Goal: Task Accomplishment & Management: Complete application form

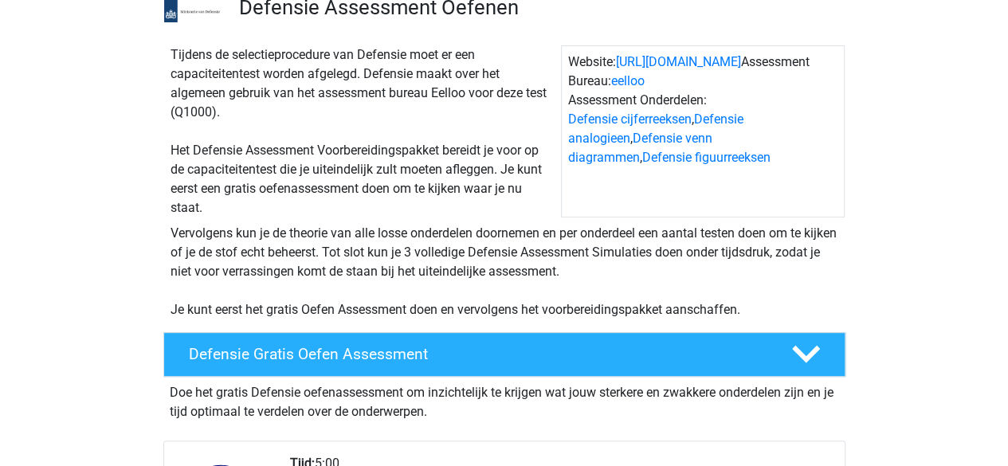
scroll to position [319, 0]
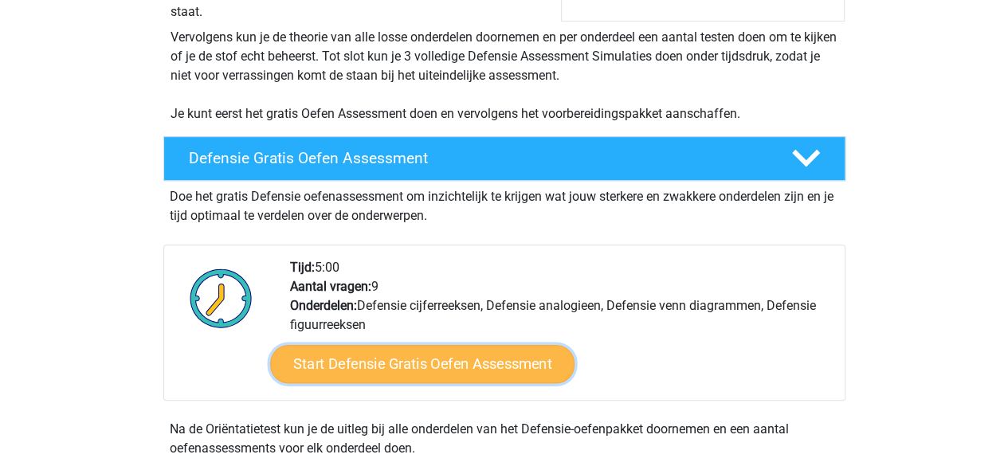
click at [390, 362] on link "Start Defensie Gratis Oefen Assessment" at bounding box center [422, 364] width 304 height 38
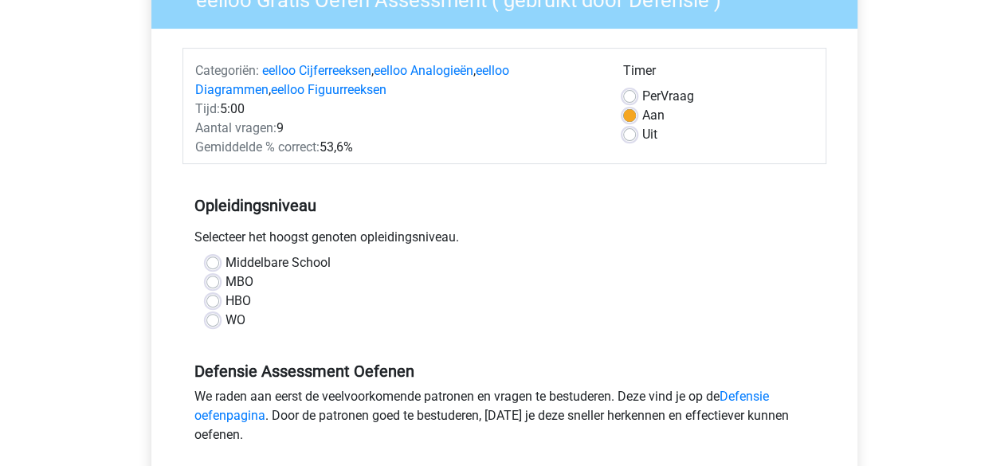
scroll to position [239, 0]
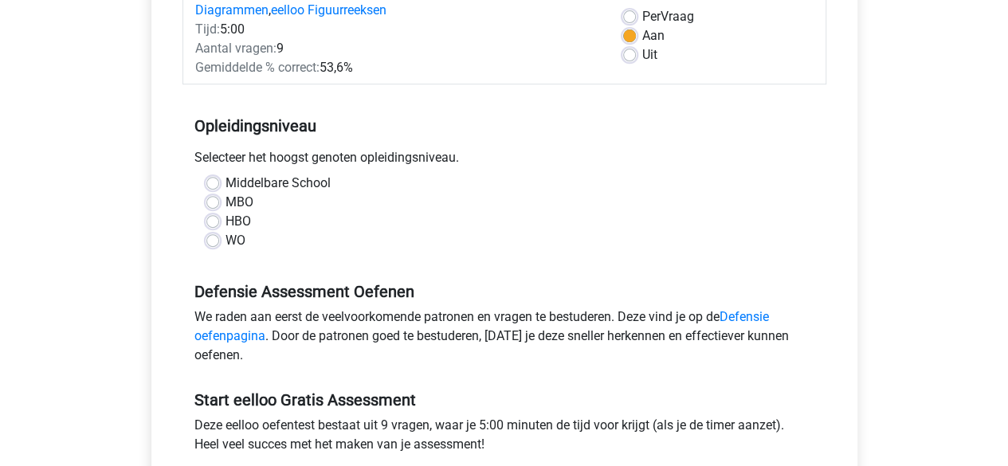
click at [225, 205] on label "MBO" at bounding box center [239, 202] width 28 height 19
click at [212, 205] on input "MBO" at bounding box center [212, 201] width 13 height 16
radio input "true"
click at [309, 186] on label "Middelbare School" at bounding box center [277, 183] width 105 height 19
click at [219, 186] on input "Middelbare School" at bounding box center [212, 182] width 13 height 16
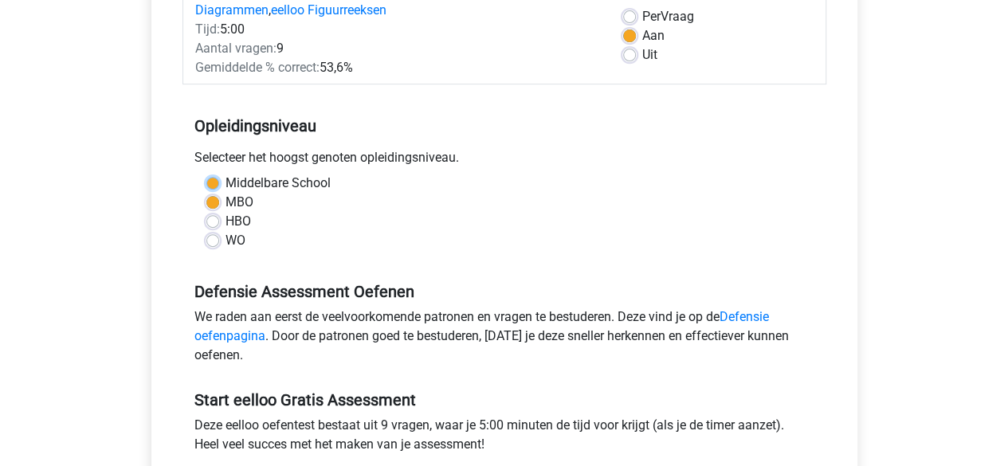
radio input "true"
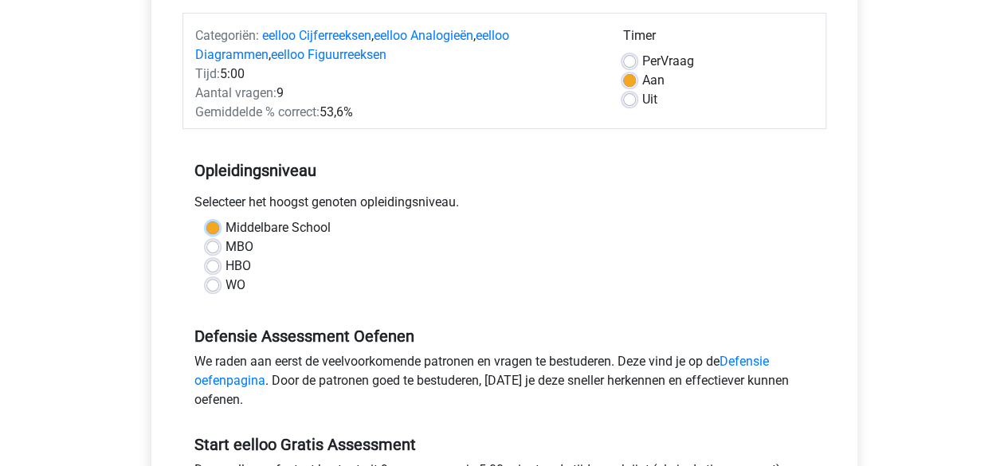
scroll to position [159, 0]
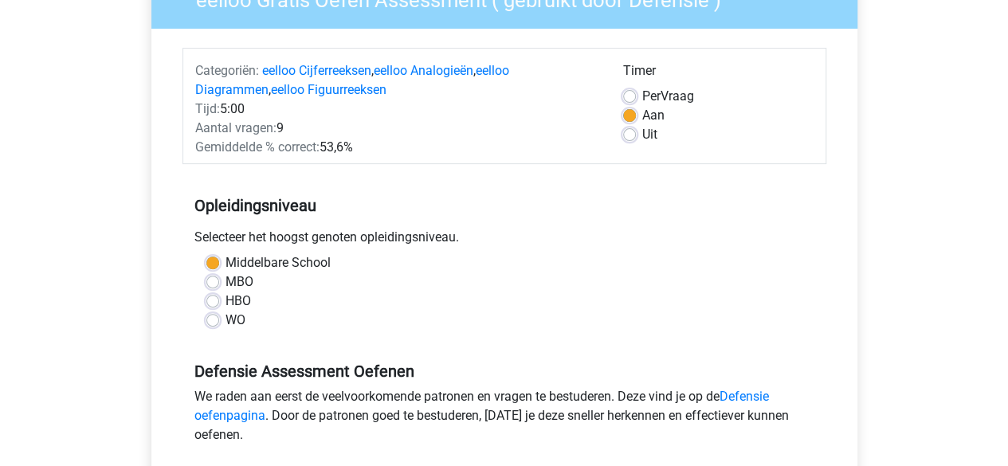
click at [636, 100] on div "Per Vraag" at bounding box center [718, 96] width 190 height 19
click at [642, 95] on label "Per Vraag" at bounding box center [668, 96] width 52 height 19
click at [633, 95] on input "Per Vraag" at bounding box center [629, 95] width 13 height 16
radio input "true"
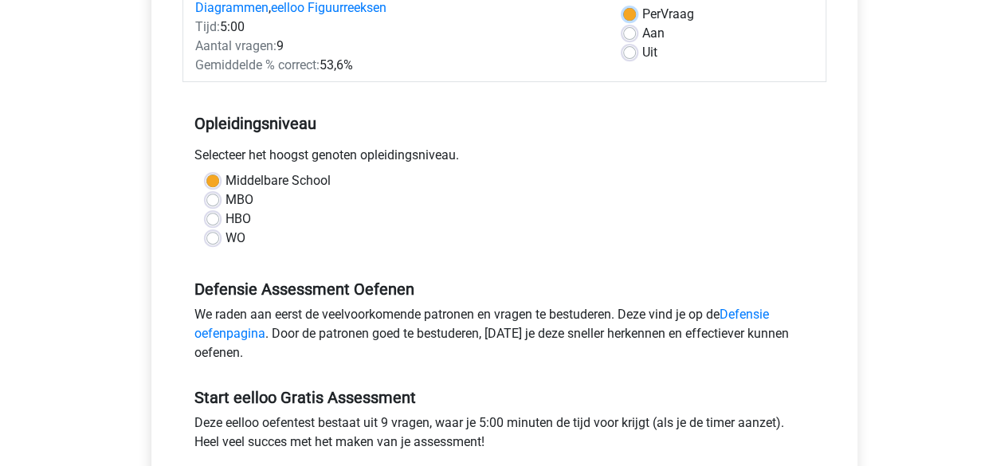
scroll to position [319, 0]
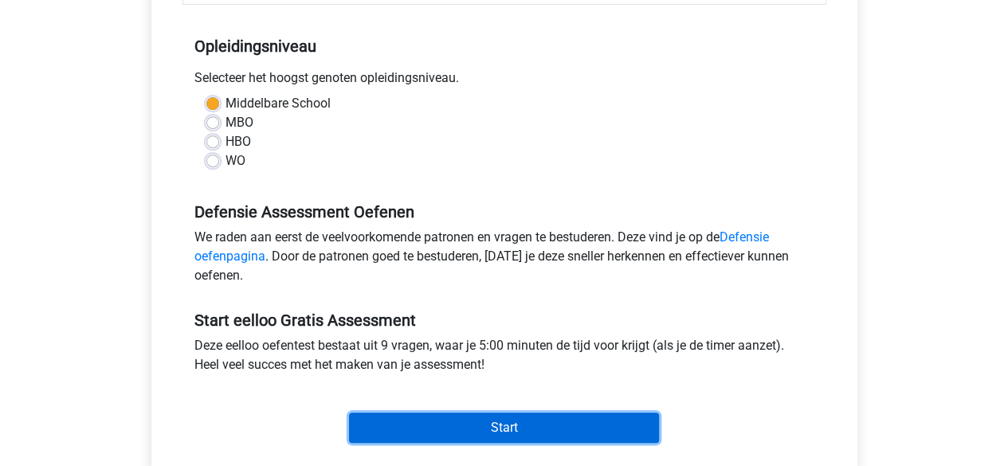
click at [470, 439] on input "Start" at bounding box center [504, 428] width 310 height 30
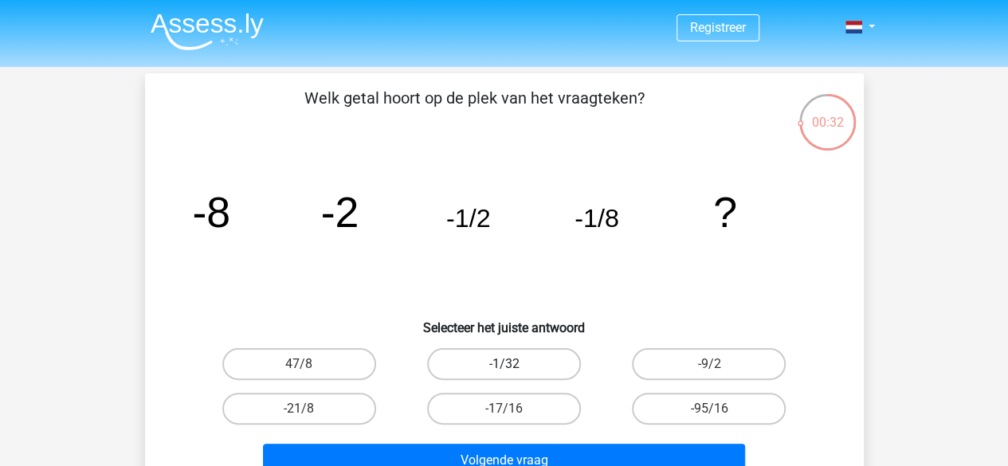
click at [530, 365] on label "-1/32" at bounding box center [504, 364] width 154 height 32
click at [514, 365] on input "-1/32" at bounding box center [508, 369] width 10 height 10
radio input "true"
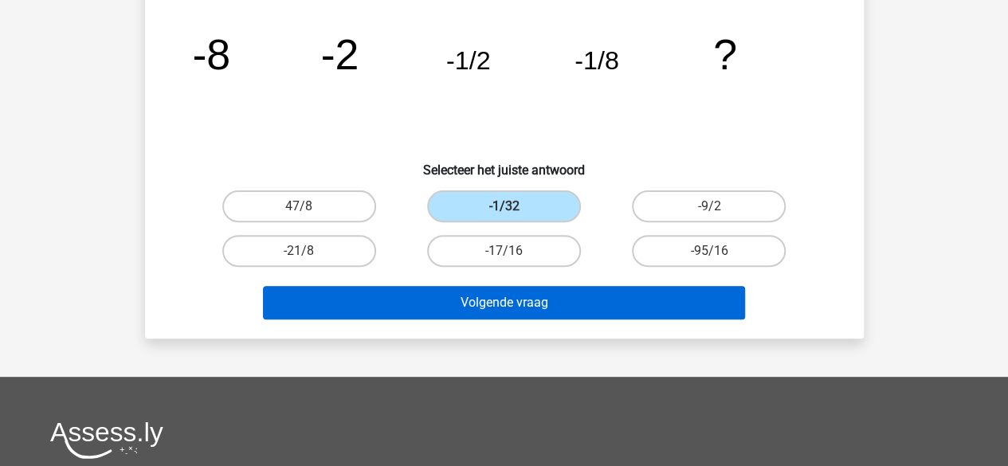
scroll to position [159, 0]
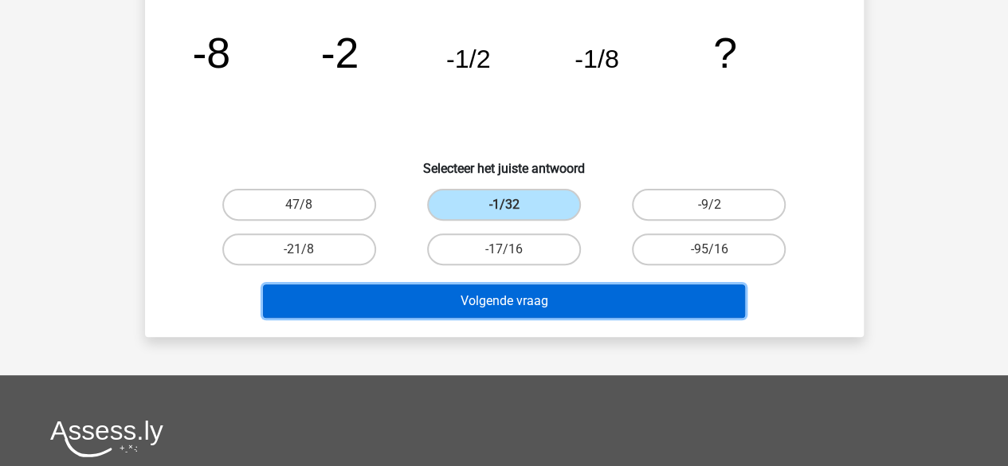
click at [499, 300] on button "Volgende vraag" at bounding box center [504, 300] width 482 height 33
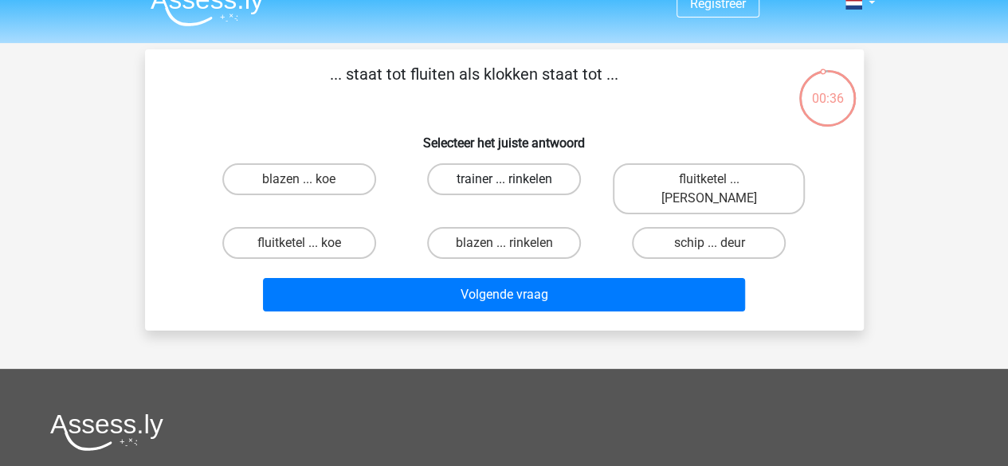
scroll to position [0, 0]
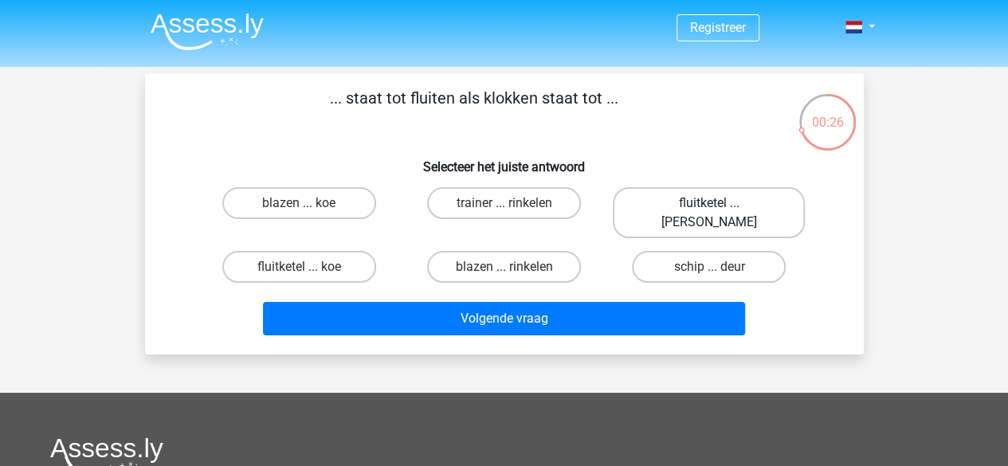
click at [733, 197] on label "fluitketel ... [PERSON_NAME]" at bounding box center [709, 212] width 192 height 51
click at [719, 203] on input "fluitketel ... [PERSON_NAME]" at bounding box center [714, 208] width 10 height 10
radio input "true"
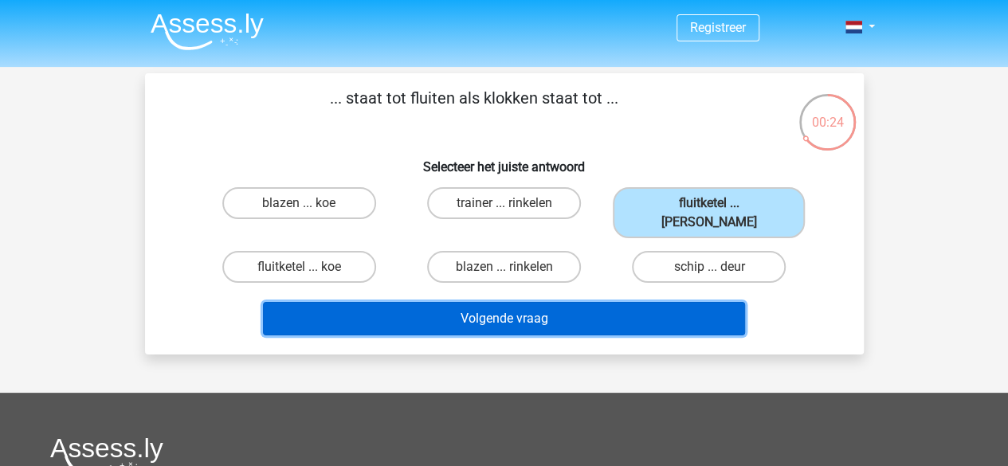
click at [670, 302] on button "Volgende vraag" at bounding box center [504, 318] width 482 height 33
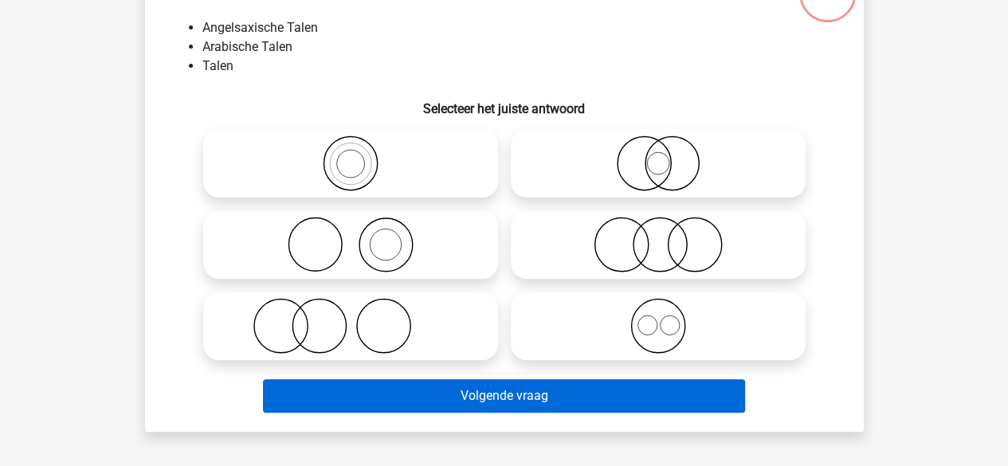
scroll to position [153, 0]
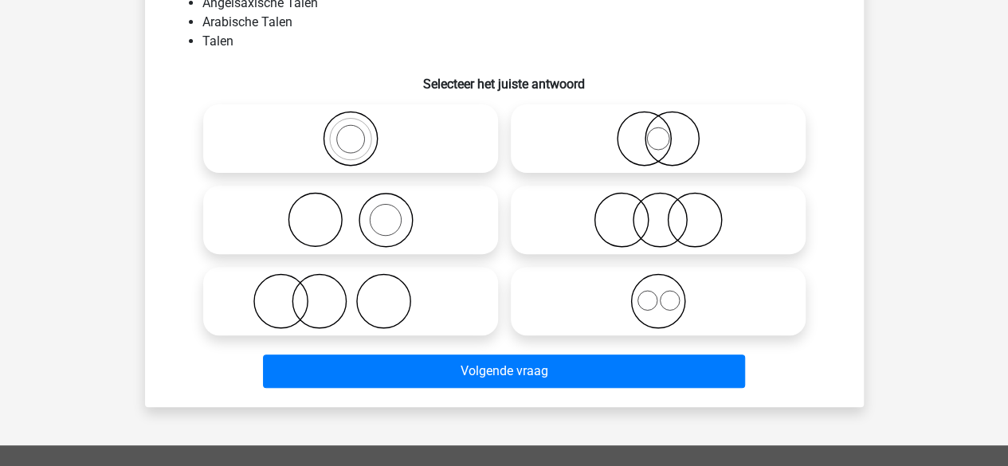
click at [664, 301] on icon at bounding box center [658, 301] width 282 height 56
click at [664, 293] on input "radio" at bounding box center [663, 288] width 10 height 10
radio input "true"
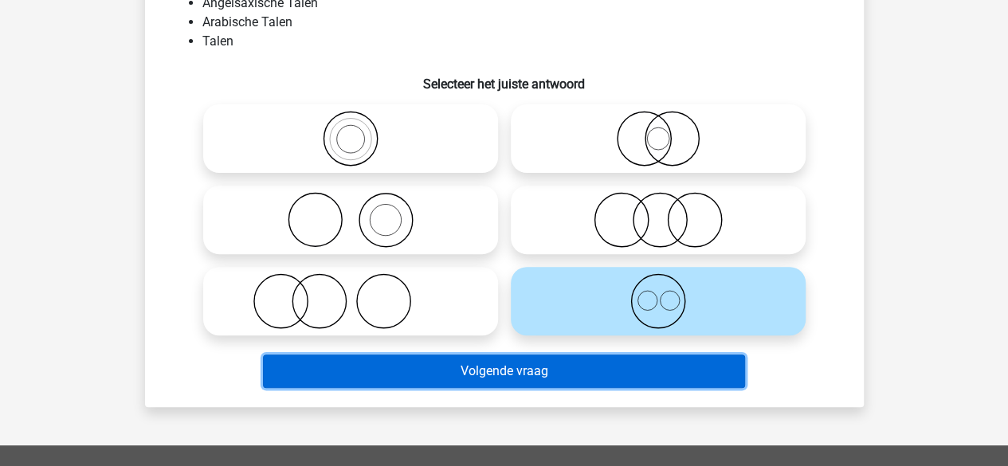
click at [510, 375] on button "Volgende vraag" at bounding box center [504, 371] width 482 height 33
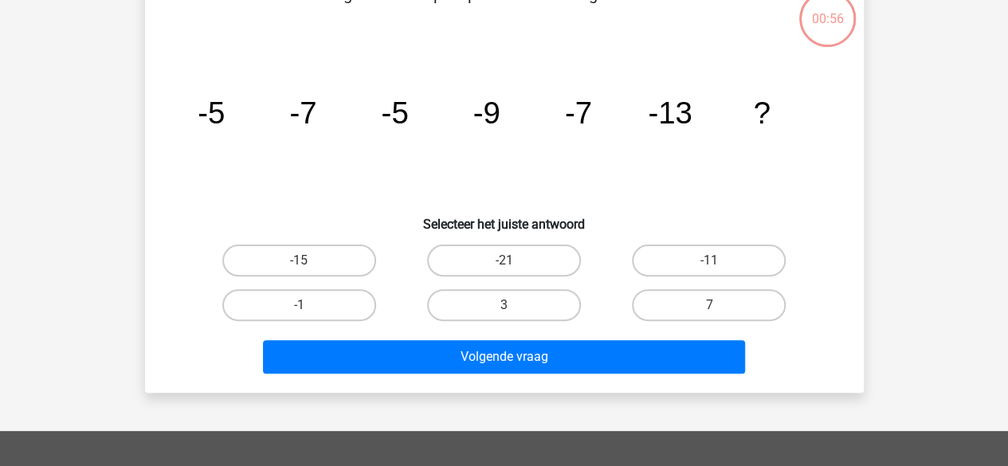
scroll to position [73, 0]
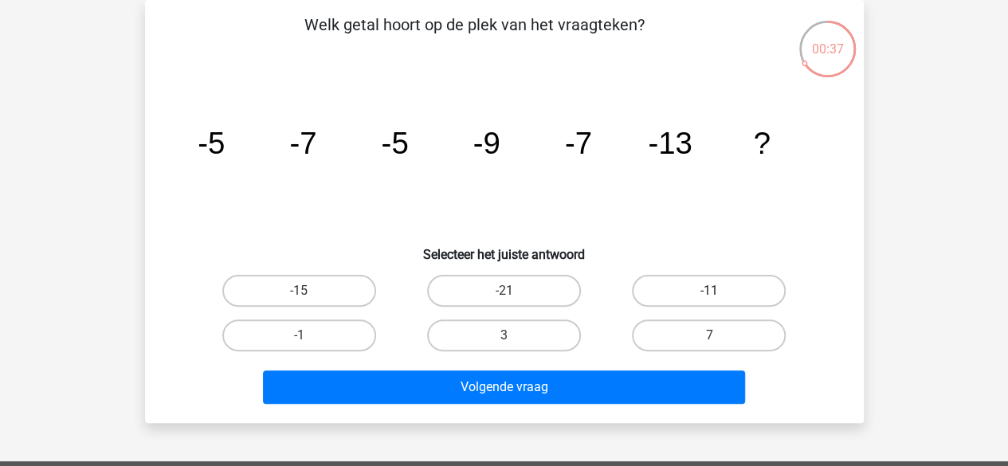
click at [699, 290] on label "-11" at bounding box center [709, 291] width 154 height 32
click at [709, 291] on input "-11" at bounding box center [714, 296] width 10 height 10
radio input "true"
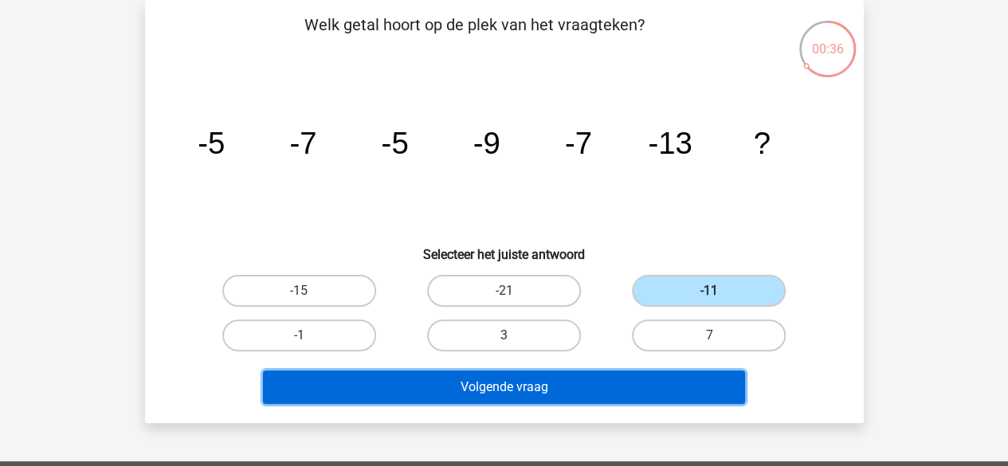
click at [631, 388] on button "Volgende vraag" at bounding box center [504, 386] width 482 height 33
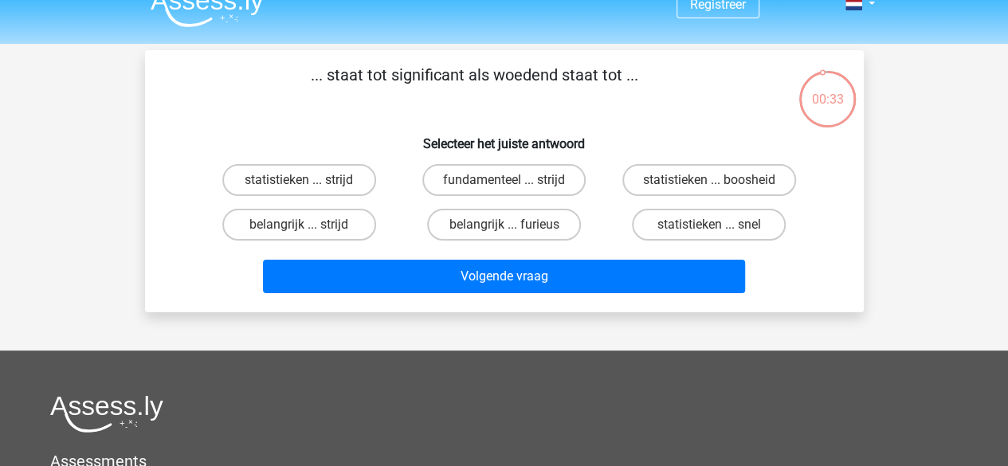
scroll to position [0, 0]
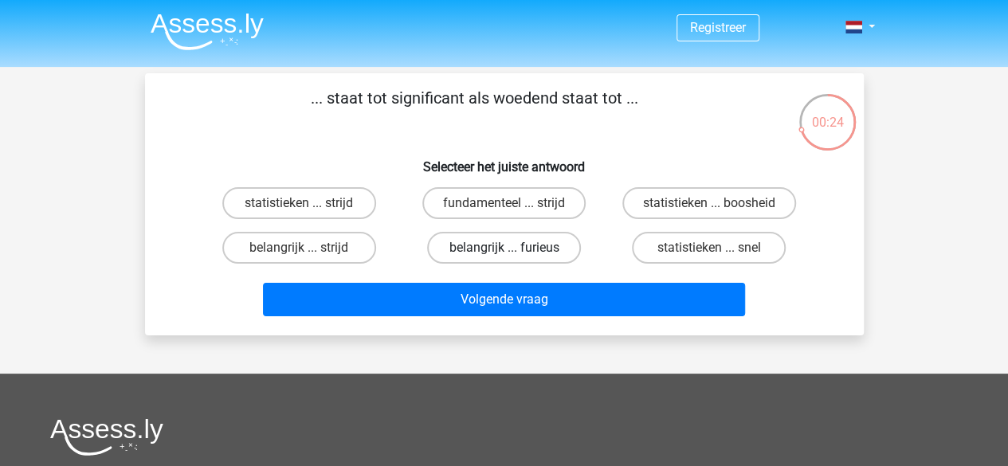
click at [527, 249] on label "belangrijk ... furieus" at bounding box center [504, 248] width 154 height 32
click at [514, 249] on input "belangrijk ... furieus" at bounding box center [508, 253] width 10 height 10
radio input "true"
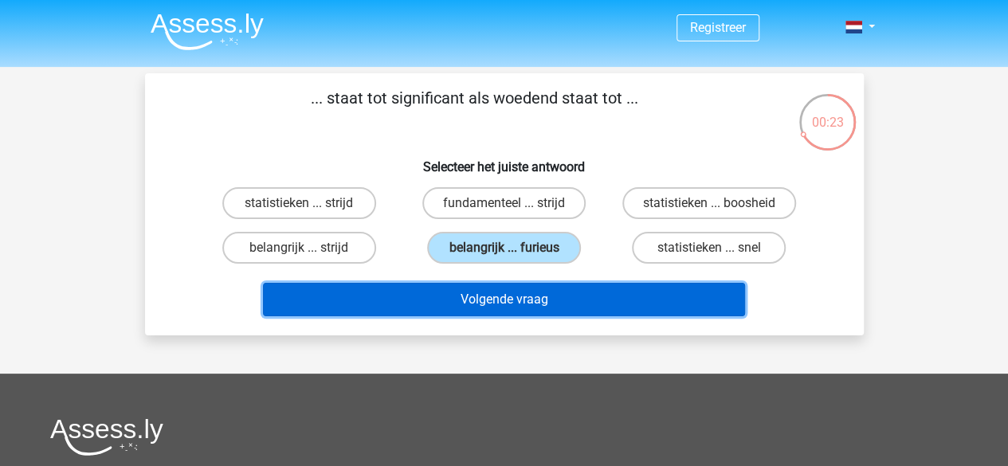
click at [537, 297] on button "Volgende vraag" at bounding box center [504, 299] width 482 height 33
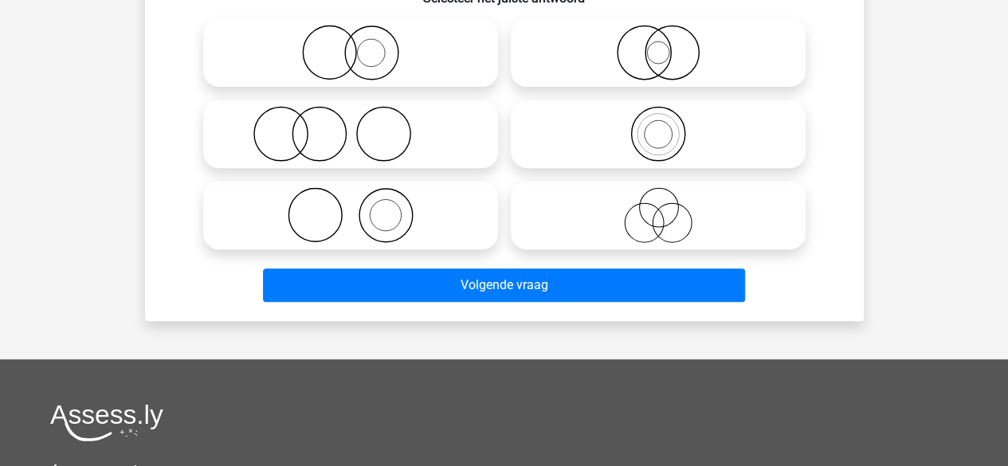
scroll to position [159, 0]
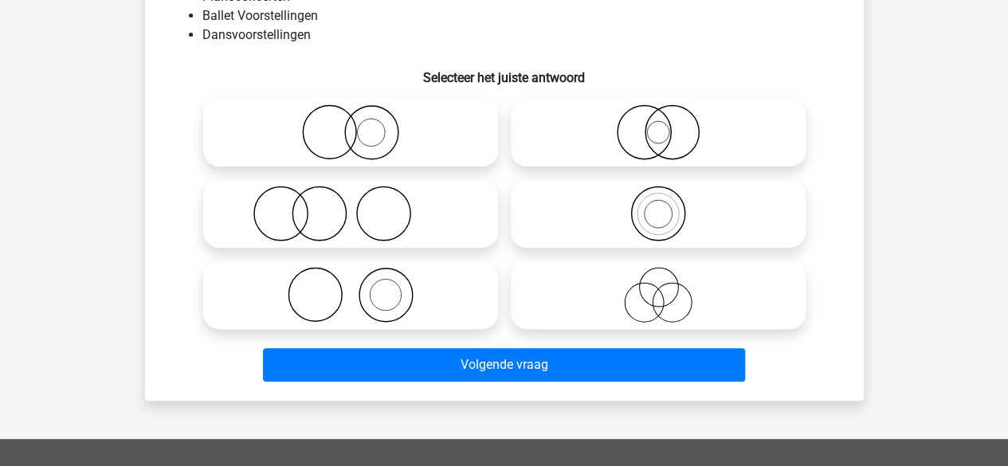
click at [374, 310] on icon at bounding box center [351, 295] width 282 height 56
click at [361, 287] on input "radio" at bounding box center [356, 281] width 10 height 10
radio input "true"
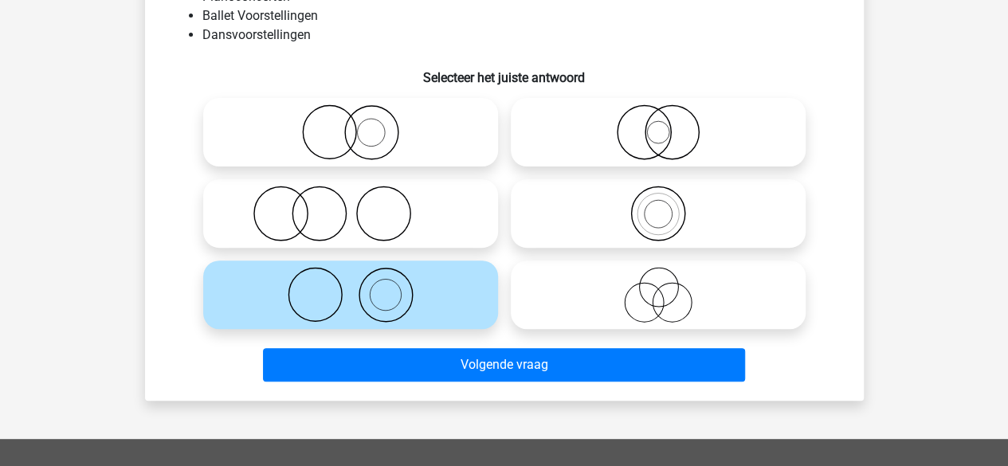
scroll to position [80, 0]
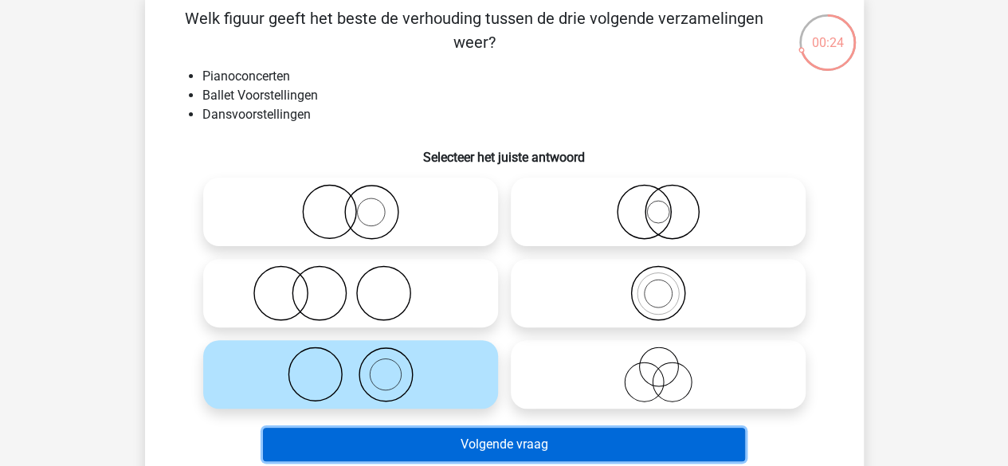
click at [547, 440] on button "Volgende vraag" at bounding box center [504, 444] width 482 height 33
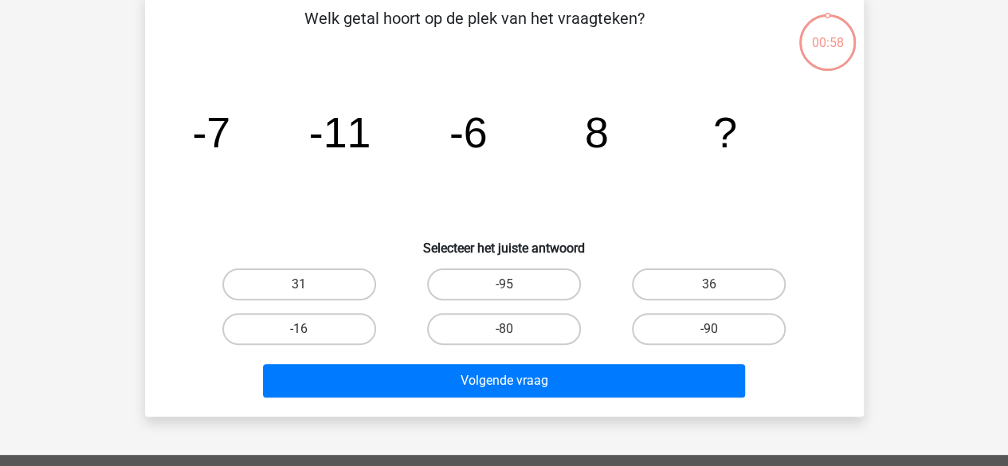
scroll to position [73, 0]
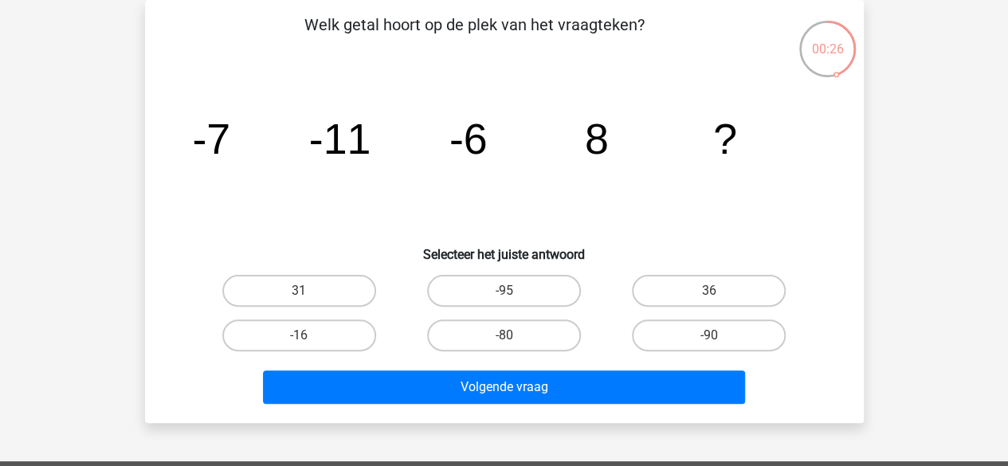
click at [301, 272] on div "31" at bounding box center [299, 290] width 205 height 45
click at [307, 296] on input "31" at bounding box center [304, 296] width 10 height 10
radio input "true"
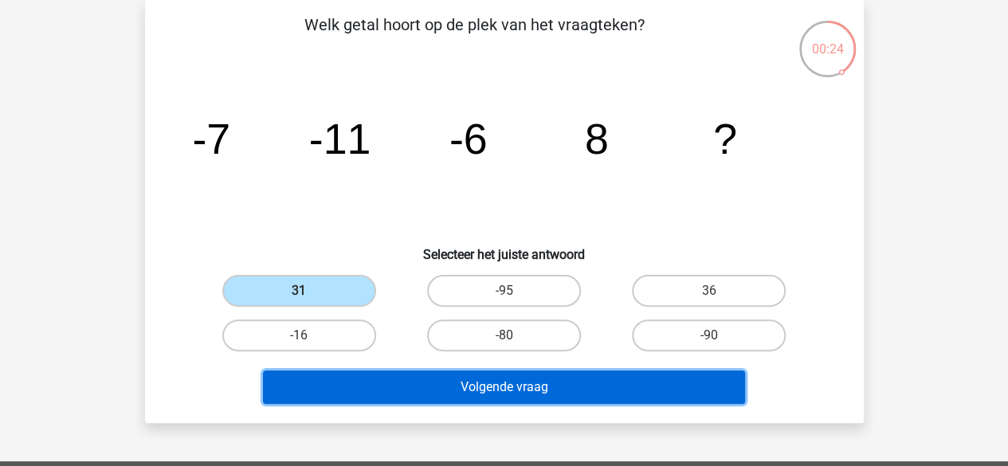
click at [631, 390] on button "Volgende vraag" at bounding box center [504, 386] width 482 height 33
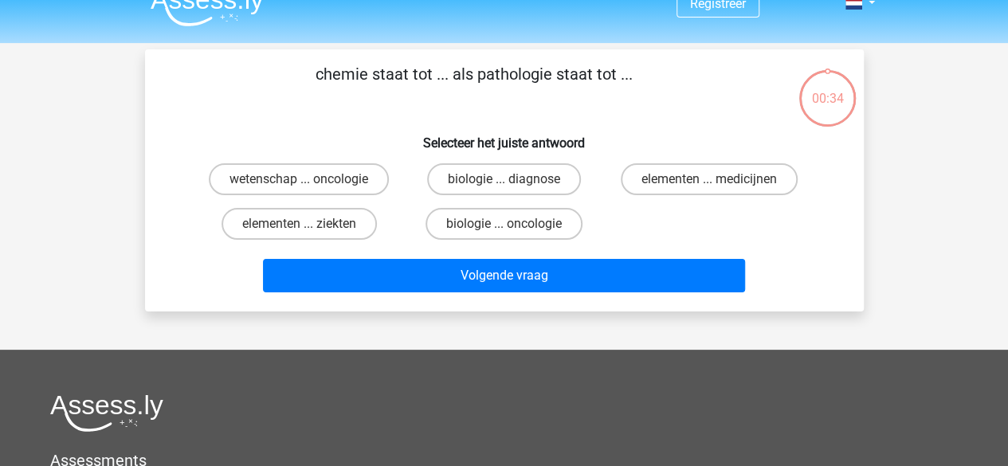
scroll to position [0, 0]
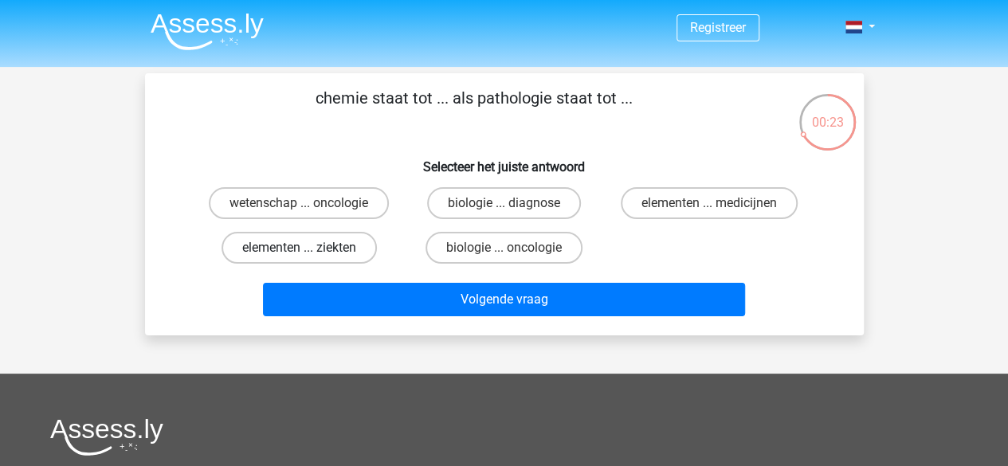
click at [352, 254] on label "elementen ... ziekten" at bounding box center [298, 248] width 155 height 32
click at [309, 254] on input "elementen ... ziekten" at bounding box center [304, 253] width 10 height 10
radio input "true"
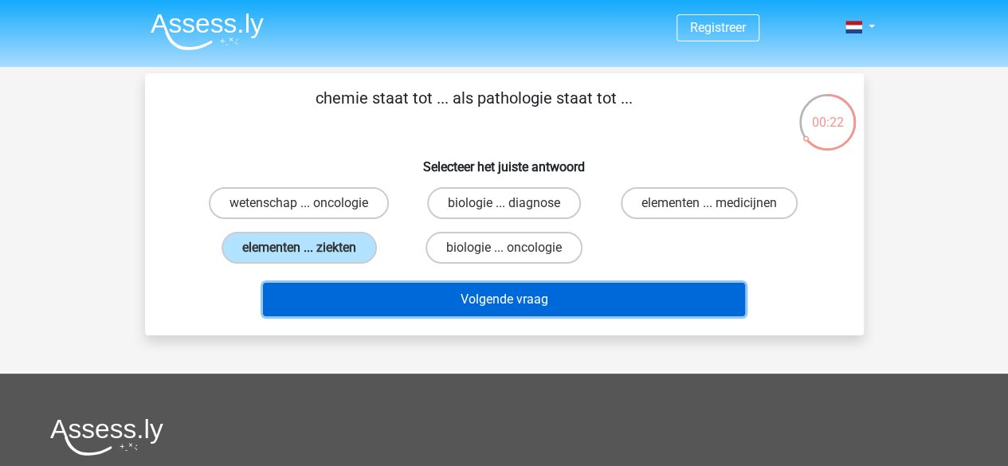
click at [500, 302] on button "Volgende vraag" at bounding box center [504, 299] width 482 height 33
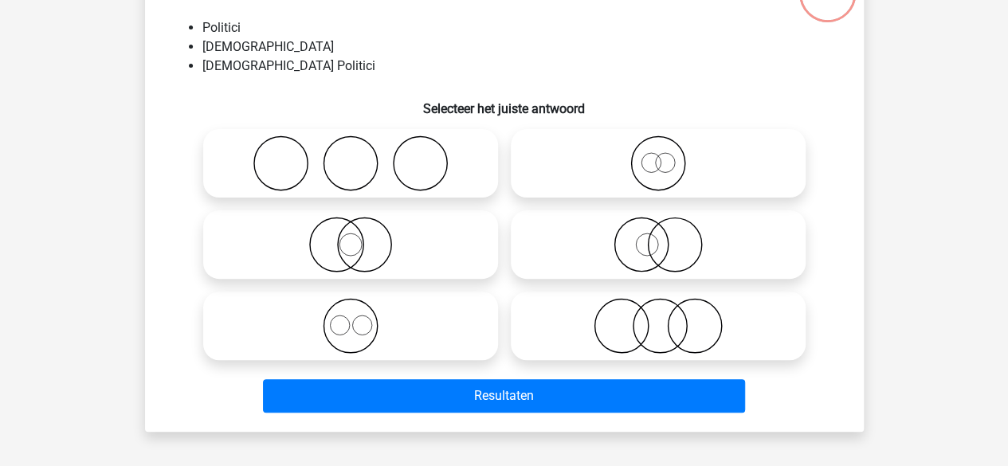
scroll to position [153, 0]
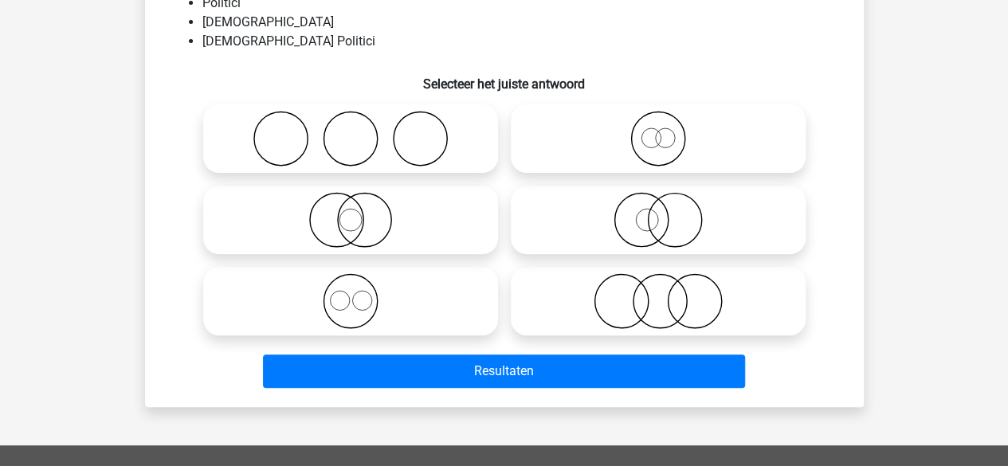
click at [639, 234] on icon at bounding box center [658, 220] width 282 height 56
click at [658, 212] on input "radio" at bounding box center [663, 207] width 10 height 10
radio input "true"
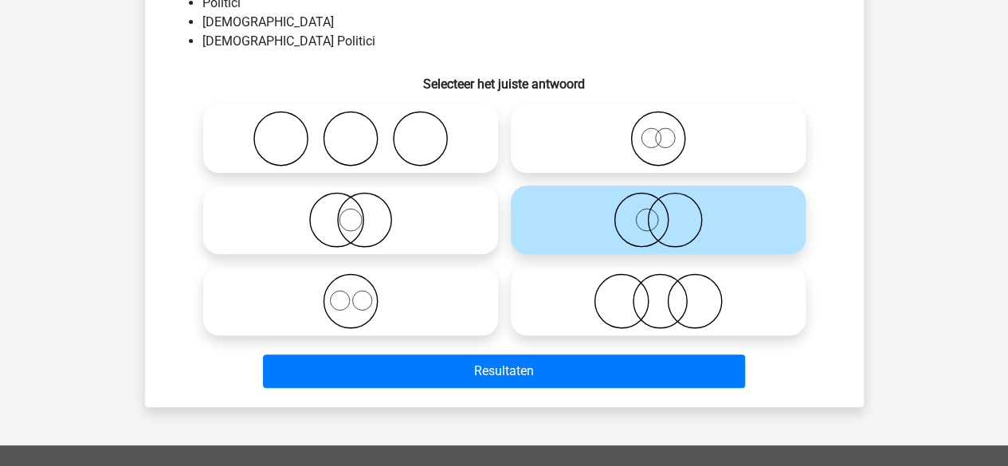
click at [366, 224] on icon at bounding box center [351, 220] width 282 height 56
click at [361, 212] on input "radio" at bounding box center [356, 207] width 10 height 10
radio input "true"
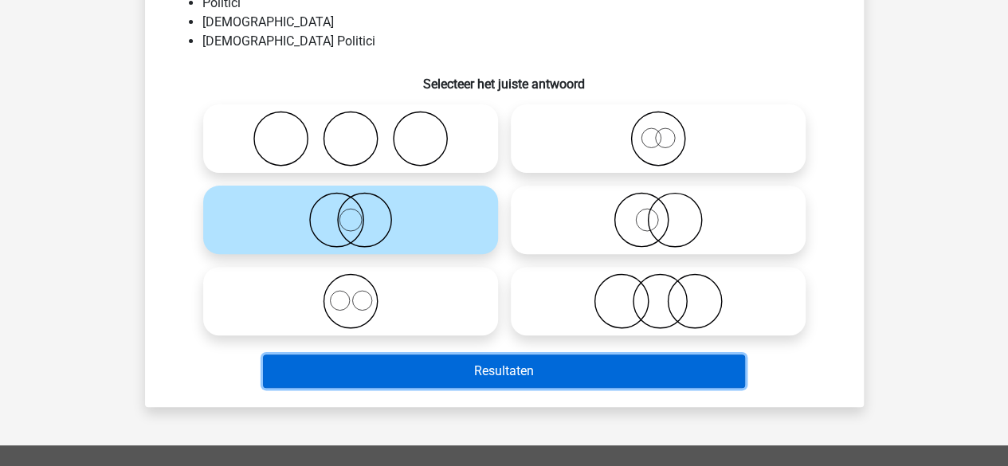
click at [444, 362] on button "Resultaten" at bounding box center [504, 371] width 482 height 33
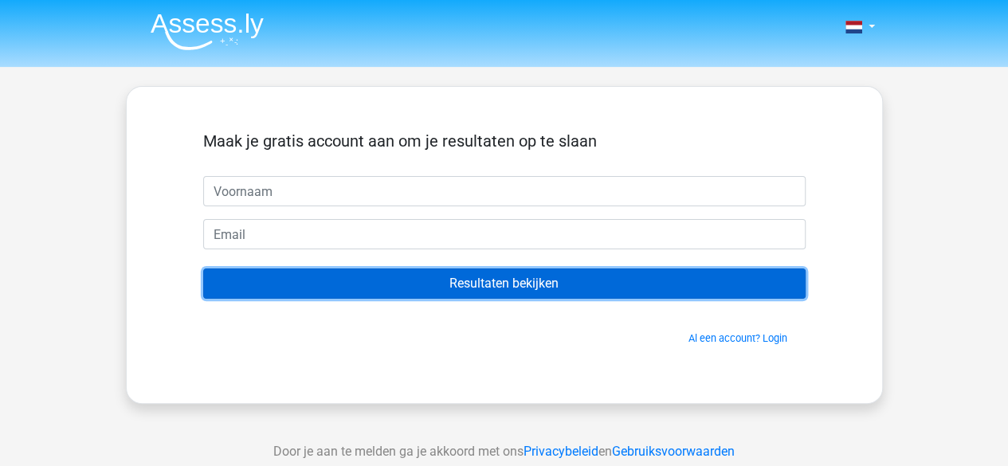
click at [730, 293] on input "Resultaten bekijken" at bounding box center [504, 283] width 602 height 30
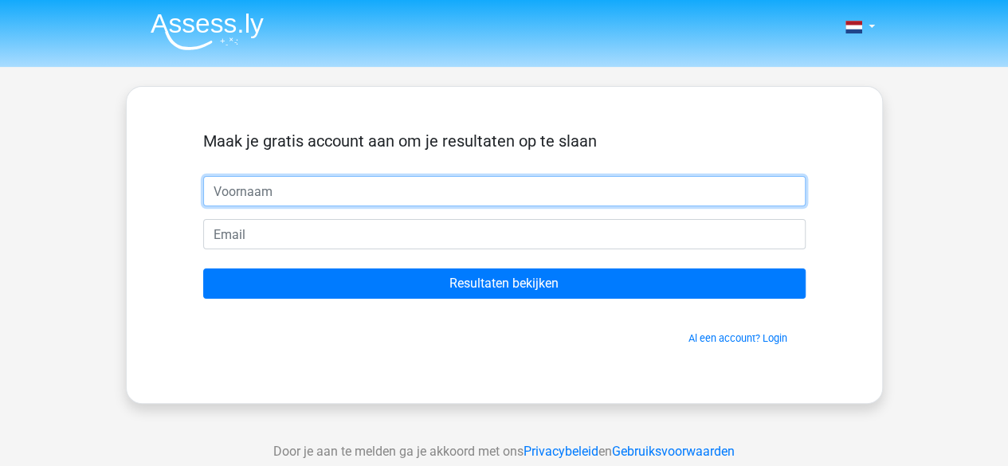
click at [588, 191] on input "text" at bounding box center [504, 191] width 602 height 30
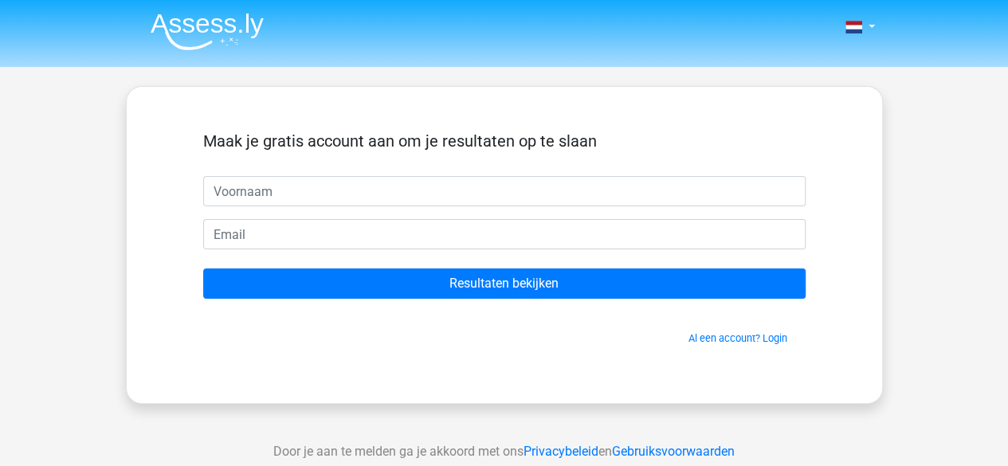
click at [469, 425] on div "Door je aan te melden ga je akkoord met ons Privacybeleid en Gebruiksvoorwaarden" at bounding box center [504, 451] width 1008 height 57
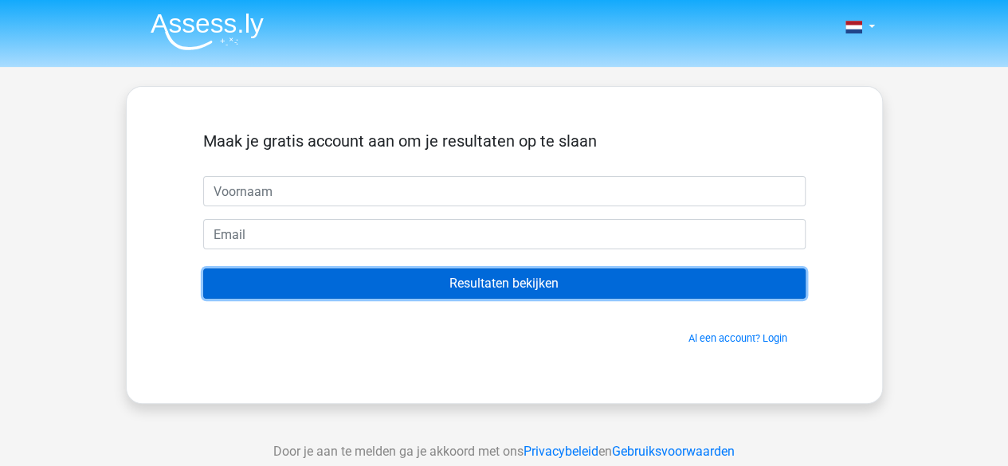
click at [594, 287] on input "Resultaten bekijken" at bounding box center [504, 283] width 602 height 30
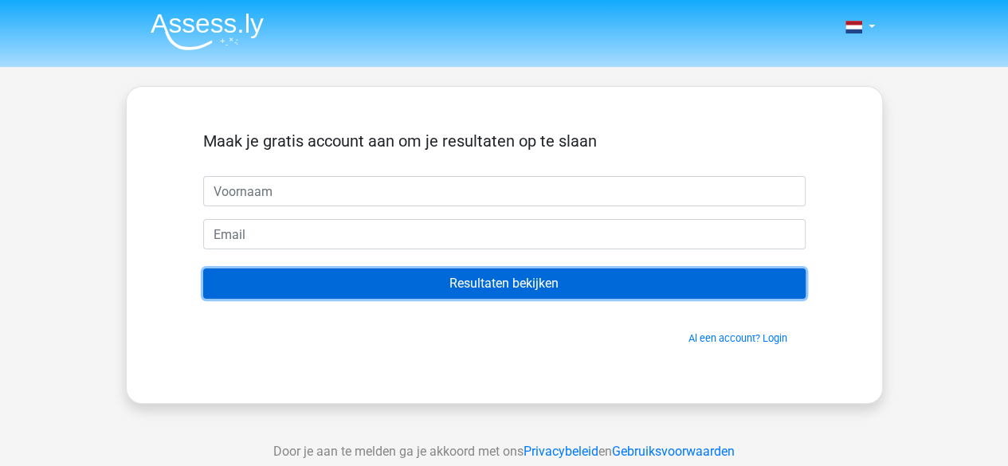
click at [594, 287] on input "Resultaten bekijken" at bounding box center [504, 283] width 602 height 30
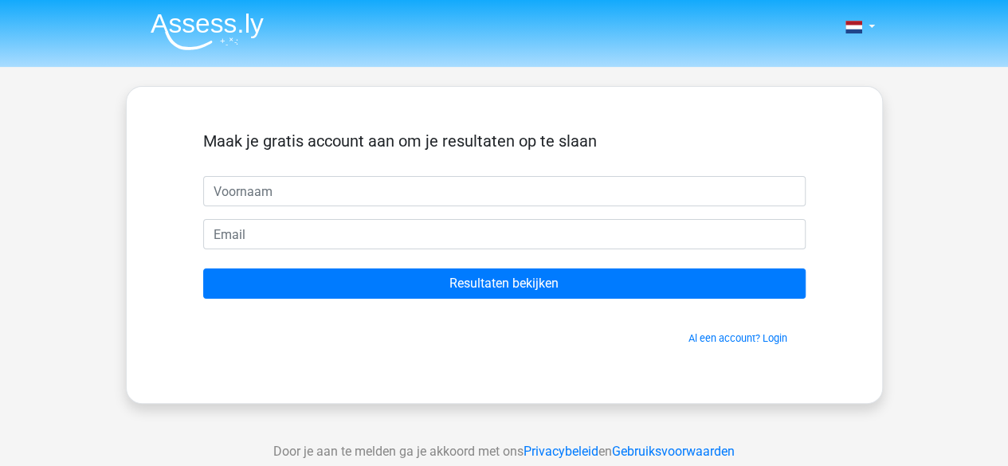
click at [368, 409] on div "Nederlands English" at bounding box center [504, 450] width 1008 height 901
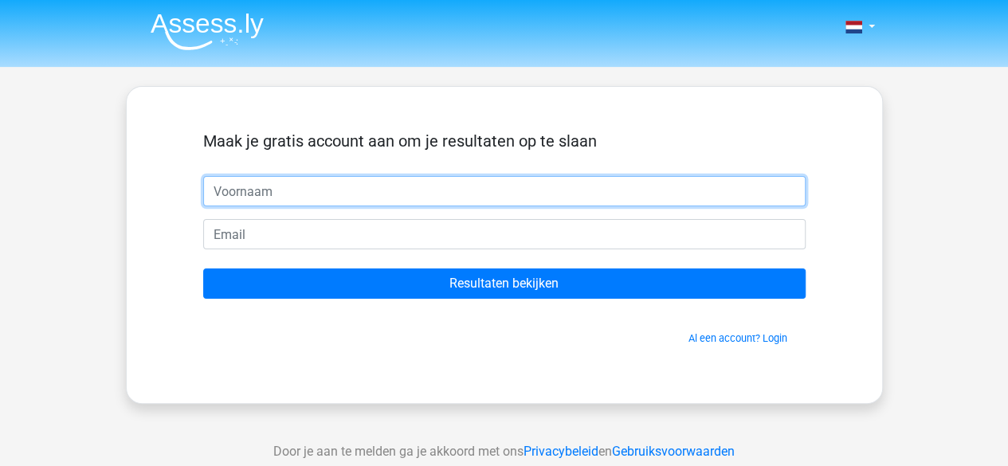
click at [248, 185] on input "text" at bounding box center [504, 191] width 602 height 30
type input "julian"
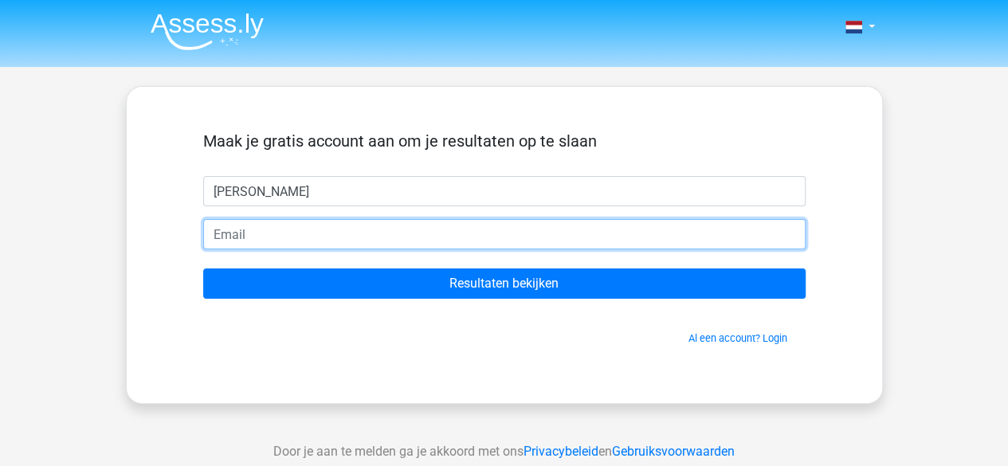
click at [343, 238] on input "email" at bounding box center [504, 234] width 602 height 30
type input "jnoudemunnink@gmail.com"
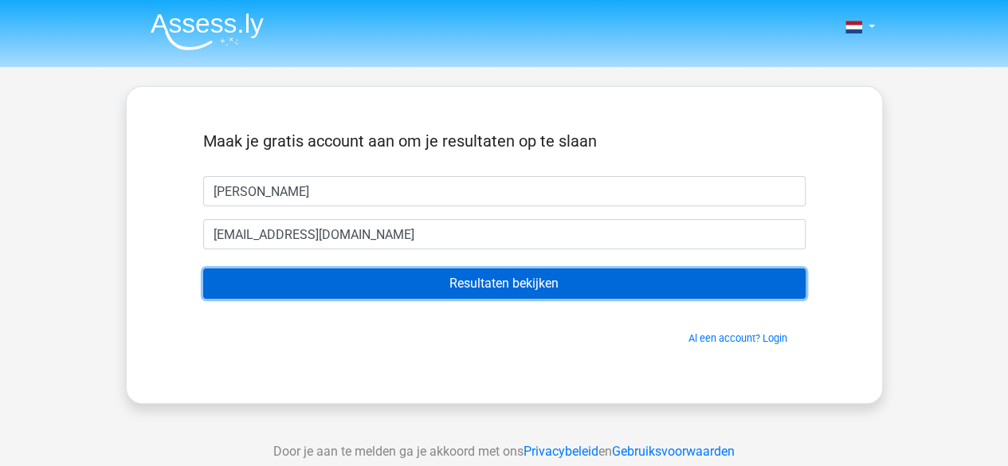
click at [425, 283] on input "Resultaten bekijken" at bounding box center [504, 283] width 602 height 30
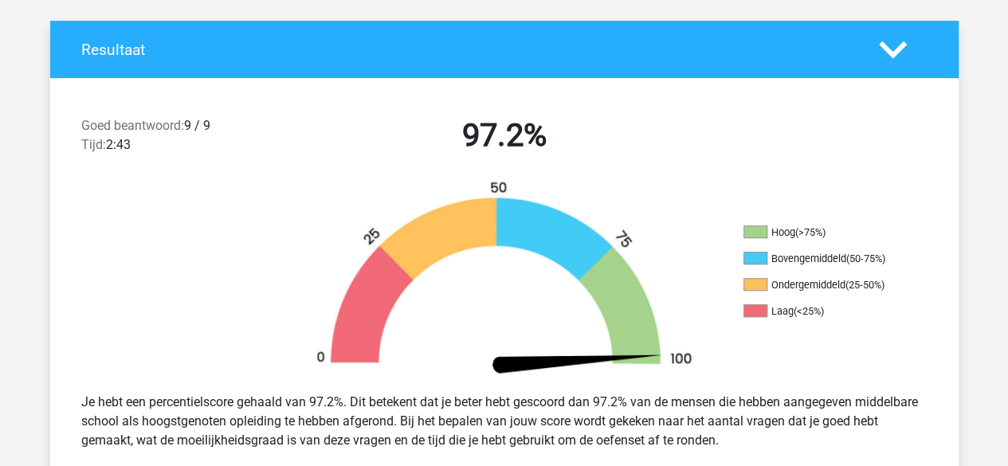
scroll to position [398, 0]
